Goal: Find specific fact

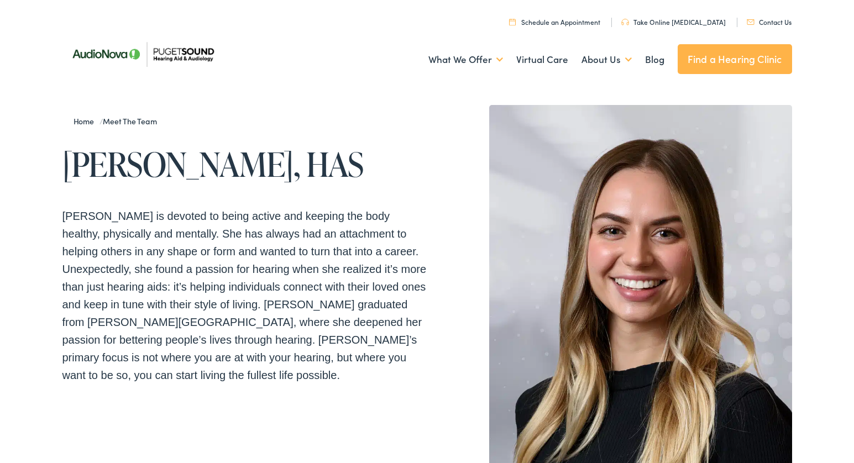
drag, startPoint x: 65, startPoint y: 168, endPoint x: 348, endPoint y: 177, distance: 282.7
click at [348, 175] on h1 "[PERSON_NAME], HAS" at bounding box center [244, 164] width 365 height 36
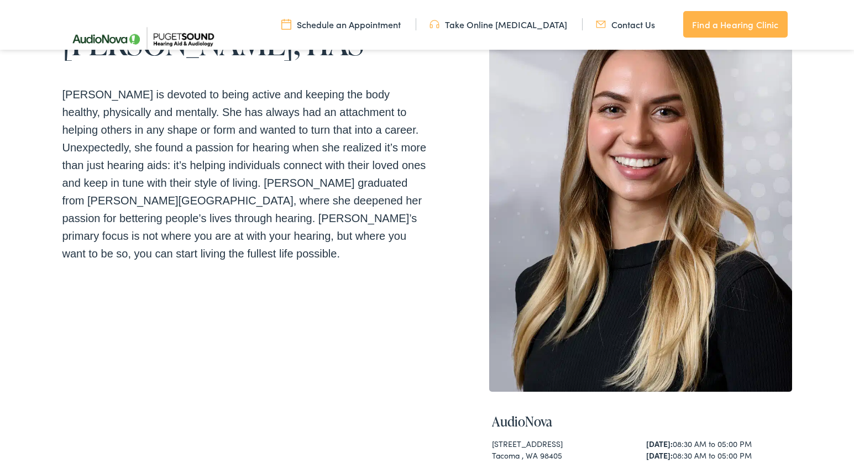
scroll to position [38, 0]
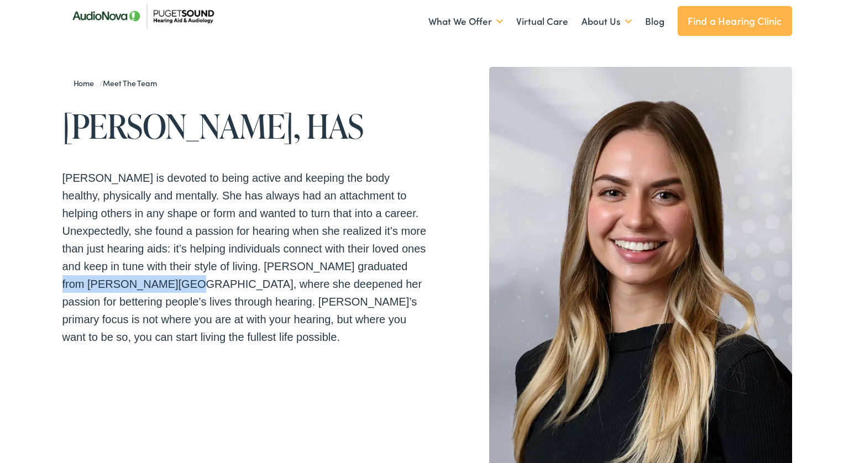
drag, startPoint x: 90, startPoint y: 283, endPoint x: 208, endPoint y: 281, distance: 118.4
click at [208, 281] on p "[PERSON_NAME] is devoted to being active and keeping the body healthy, physical…" at bounding box center [244, 257] width 365 height 177
copy p "Bates Technical College"
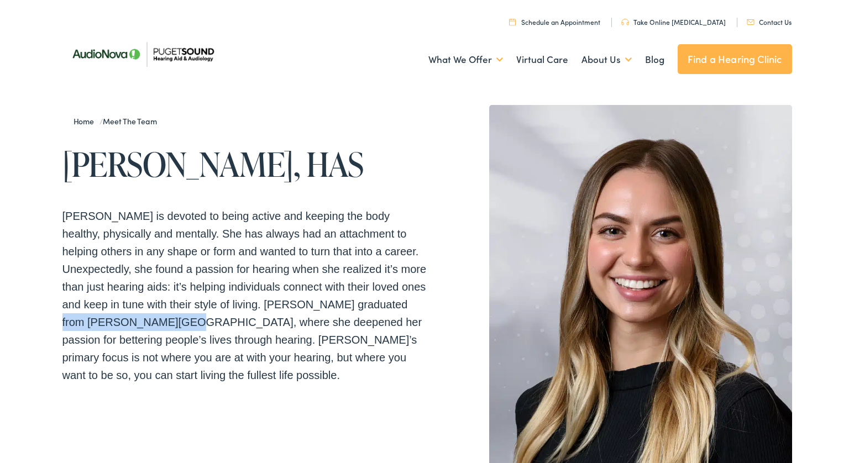
scroll to position [0, 0]
